Goal: Information Seeking & Learning: Learn about a topic

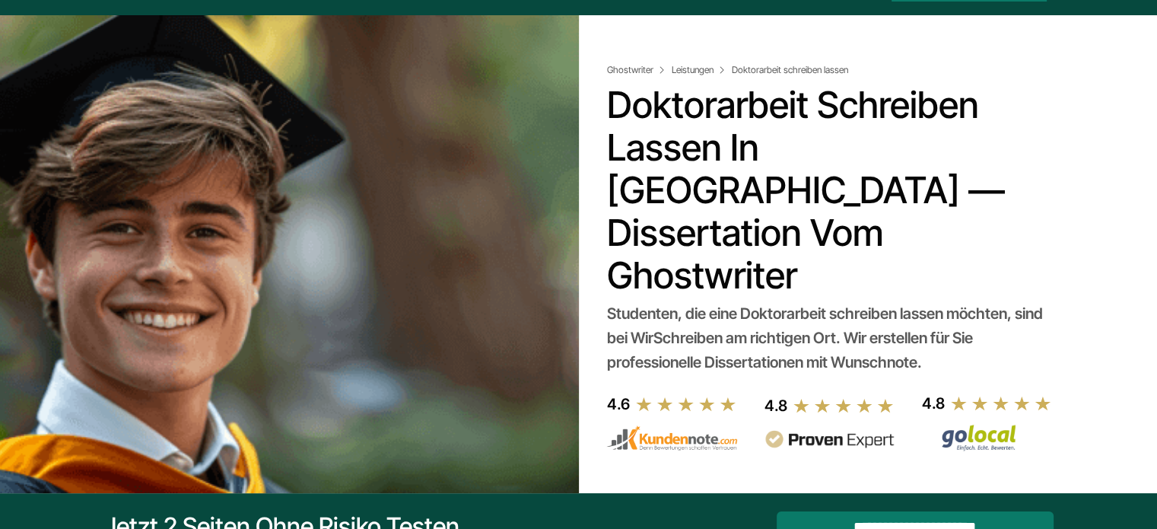
drag, startPoint x: 943, startPoint y: 318, endPoint x: 603, endPoint y: 277, distance: 342.6
click at [603, 277] on div "Ghostwriter Leistungen Doktorarbeit schreiben lassen Doktorarbeit schreiben las…" at bounding box center [579, 238] width 974 height 447
copy div "Studenten, die eine Doktorarbeit schreiben lassen möchten, sind bei WirSchreibe…"
drag, startPoint x: 834, startPoint y: 320, endPoint x: 847, endPoint y: 319, distance: 13.0
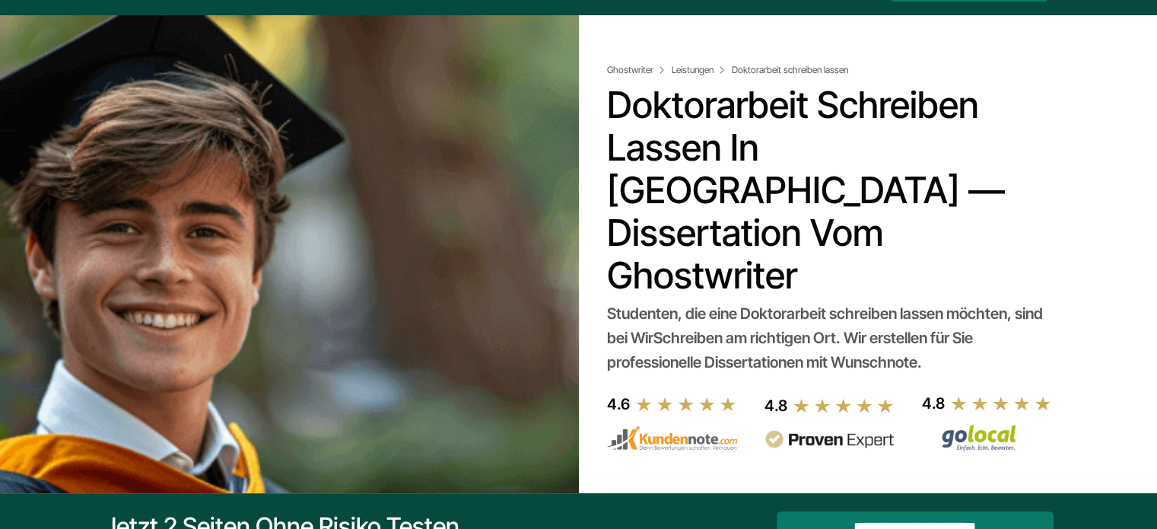
click at [847, 319] on div "Studenten, die eine Doktorarbeit schreiben lassen möchten, sind bei WirSchreibe…" at bounding box center [826, 337] width 441 height 73
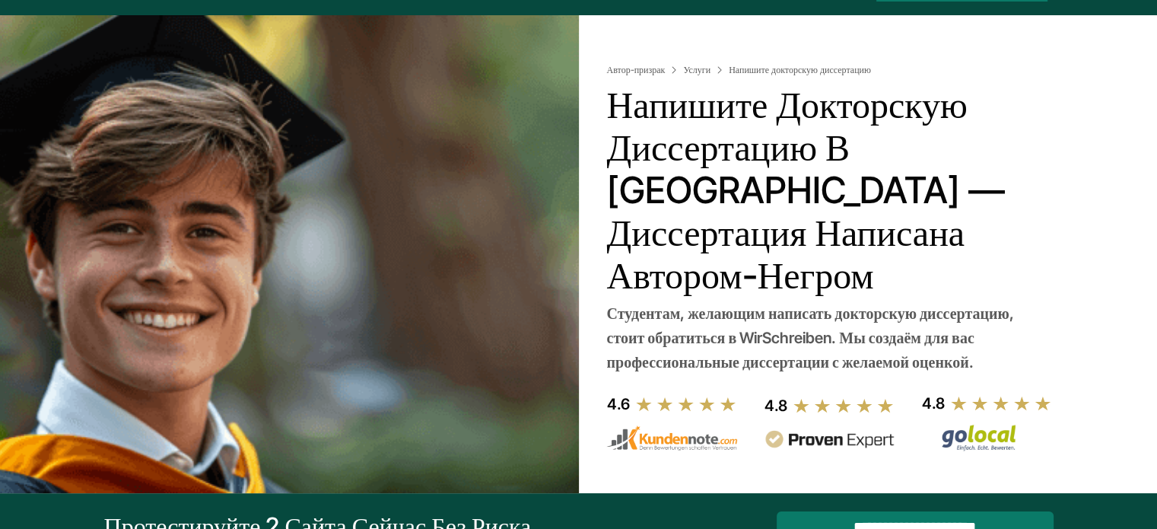
drag, startPoint x: 968, startPoint y: 320, endPoint x: 835, endPoint y: 323, distance: 132.4
click at [835, 323] on font "Студентам, желающим написать докторскую диссертацию, стоит обратиться в WirSchr…" at bounding box center [809, 337] width 407 height 67
copy font "с желаемой оценкой"
copy font "WirSchreiben"
drag, startPoint x: 832, startPoint y: 295, endPoint x: 742, endPoint y: 294, distance: 89.8
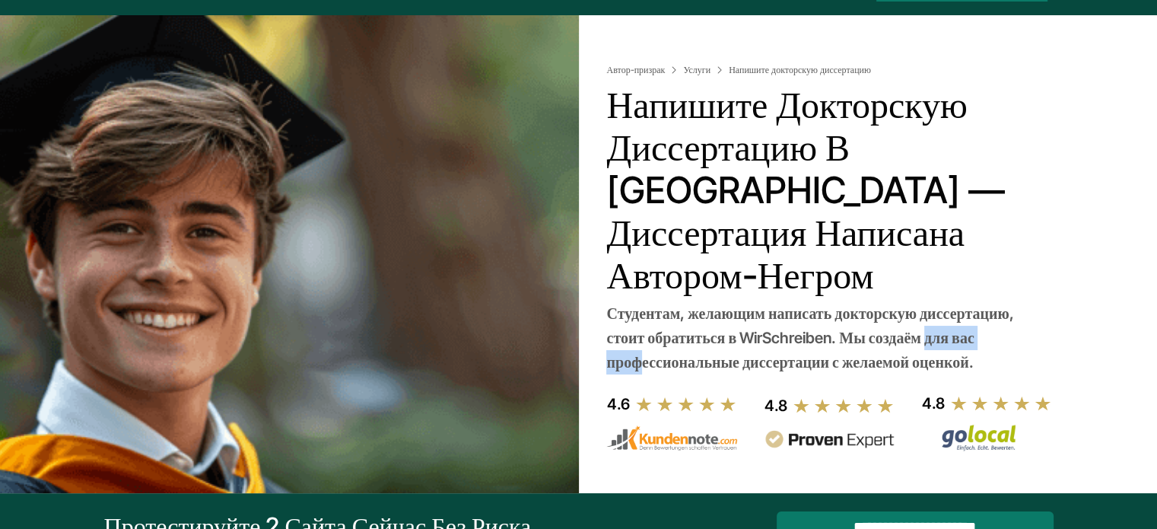
click at [742, 304] on font "Студентам, желающим написать докторскую диссертацию, стоит обратиться в WirSchr…" at bounding box center [809, 337] width 407 height 67
